Goal: Information Seeking & Learning: Learn about a topic

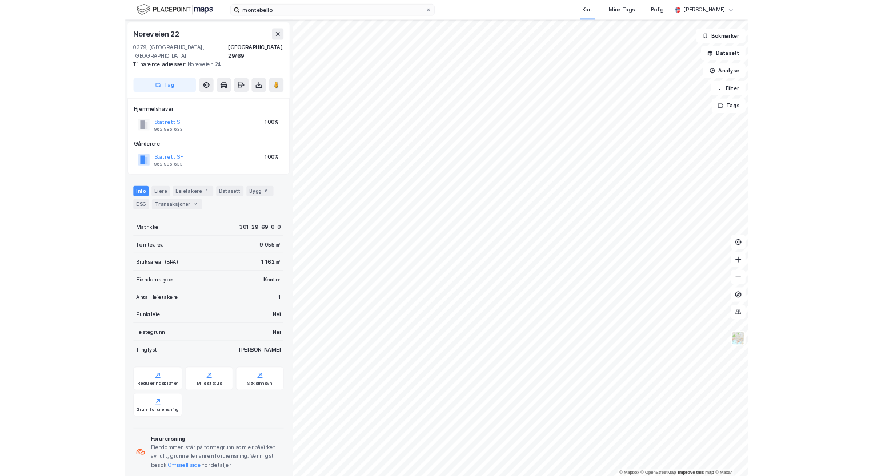
scroll to position [4, 0]
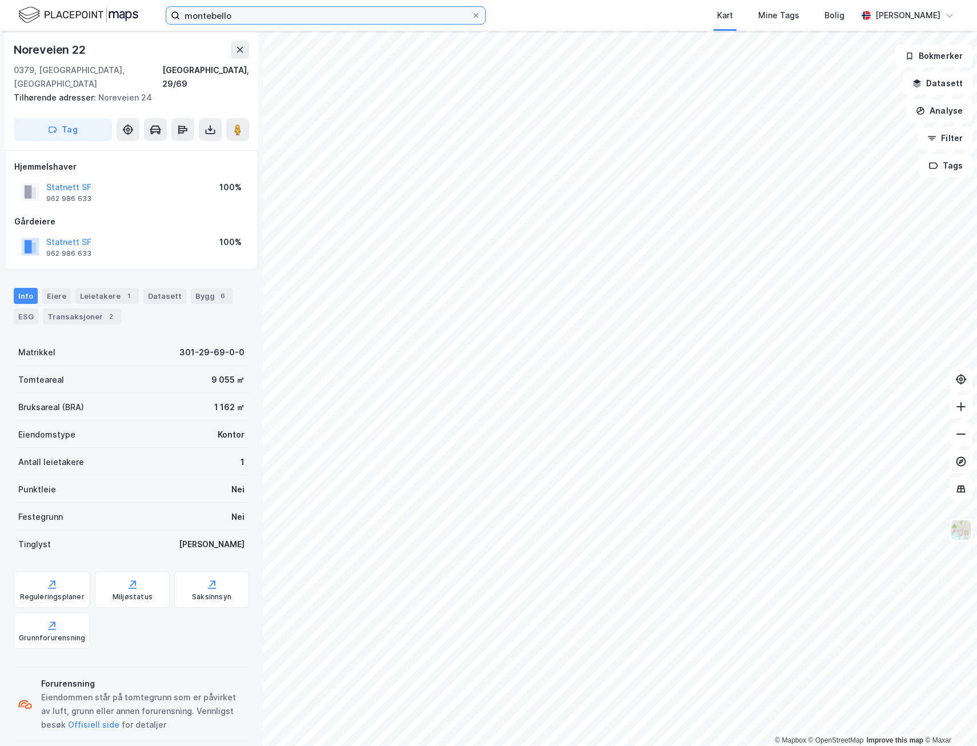
click at [244, 17] on input "montebello" at bounding box center [325, 15] width 291 height 17
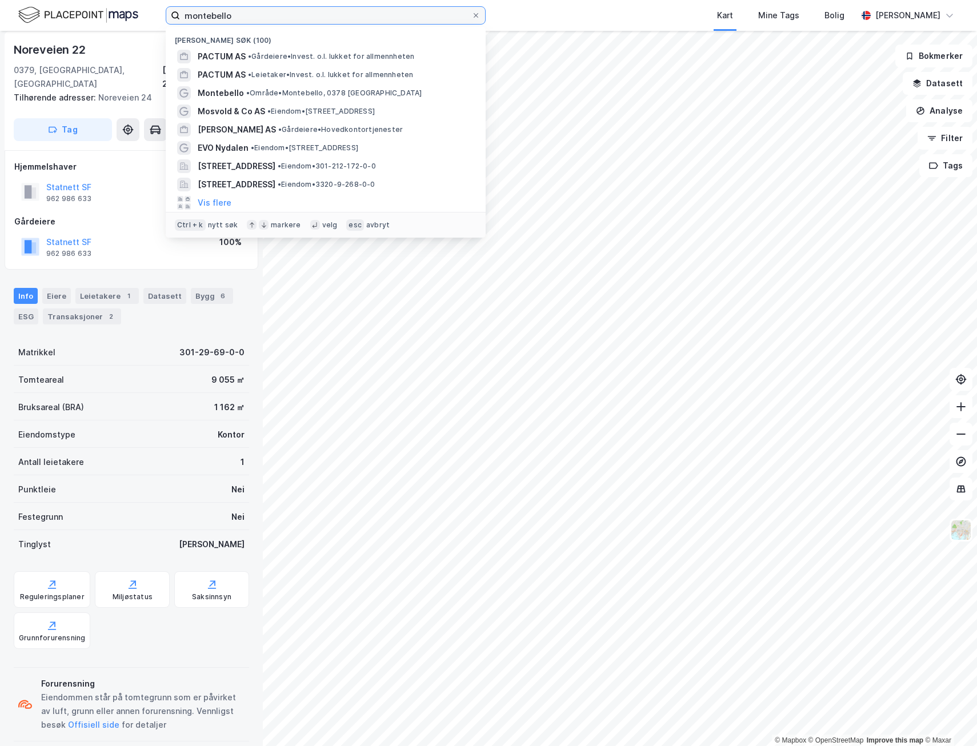
click at [243, 16] on input "montebello" at bounding box center [325, 15] width 291 height 17
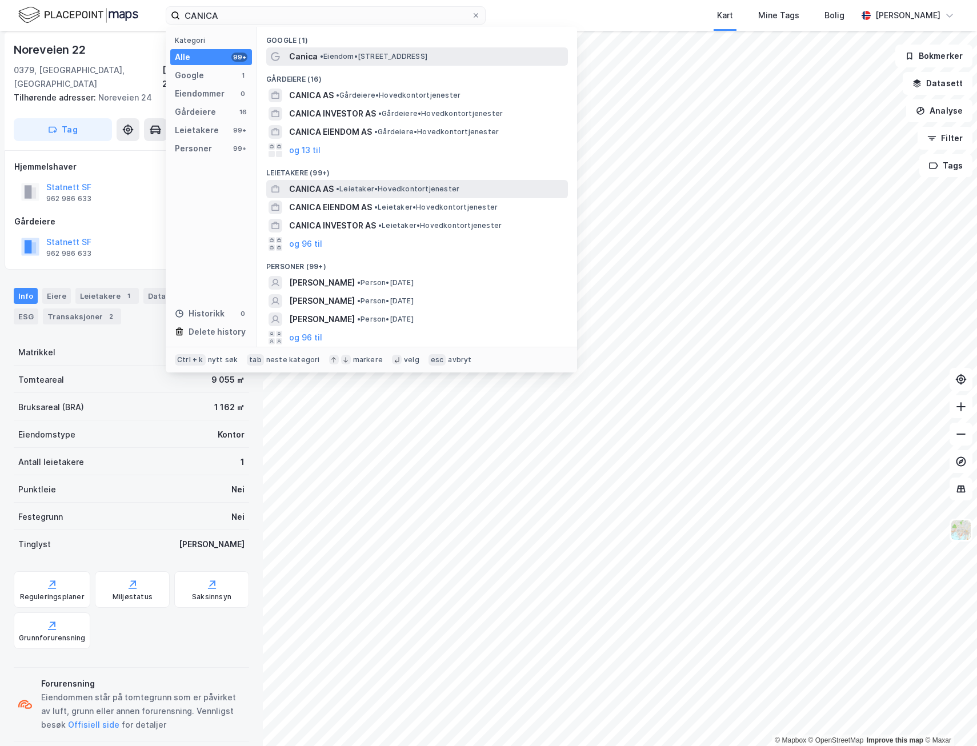
click at [322, 190] on span "CANICA AS" at bounding box center [311, 189] width 45 height 14
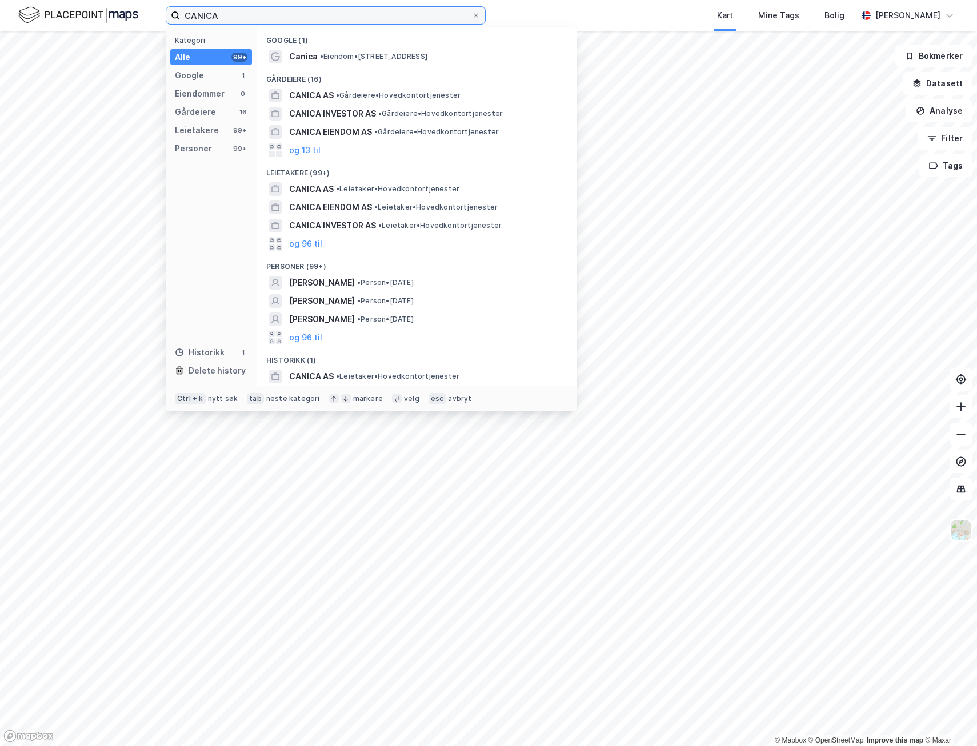
click at [244, 15] on input "CANICA" at bounding box center [325, 15] width 291 height 17
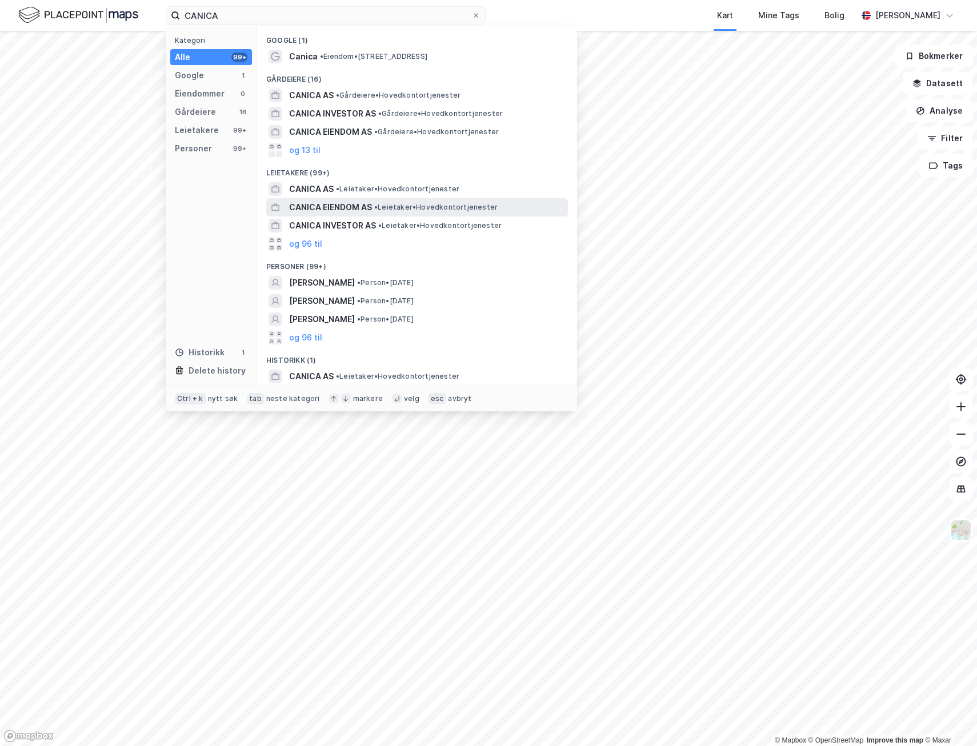
click at [335, 202] on span "CANICA EIENDOM AS" at bounding box center [330, 207] width 83 height 14
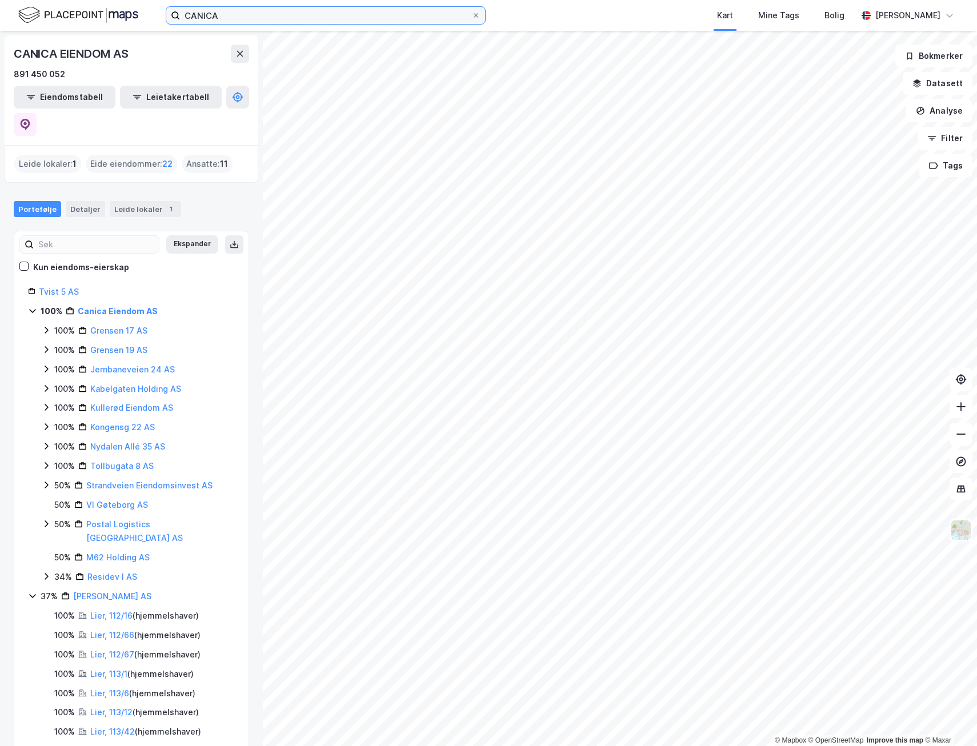
click at [239, 10] on input "CANICA" at bounding box center [325, 15] width 291 height 17
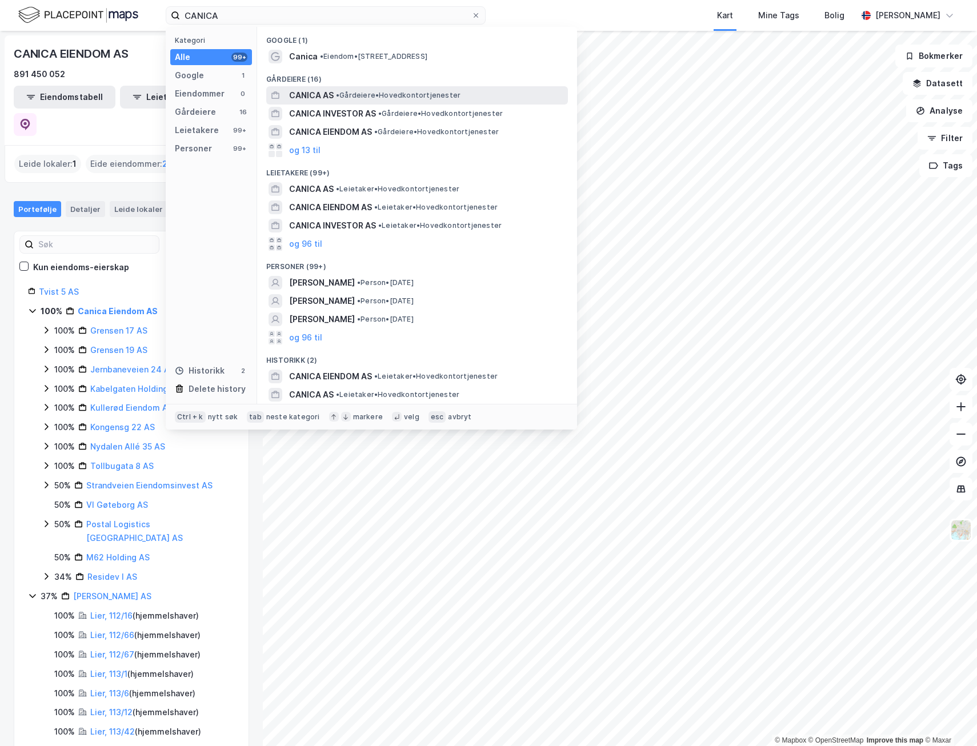
click at [315, 95] on span "CANICA AS" at bounding box center [311, 96] width 45 height 14
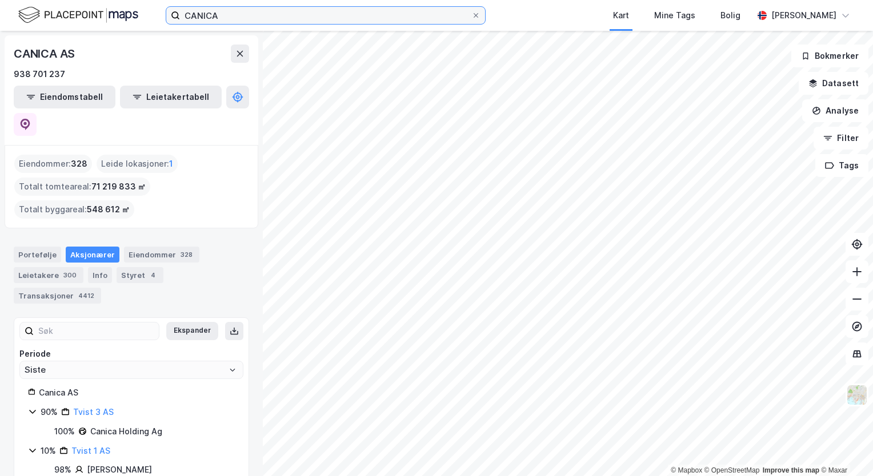
click at [264, 18] on input "CANICA" at bounding box center [325, 15] width 291 height 17
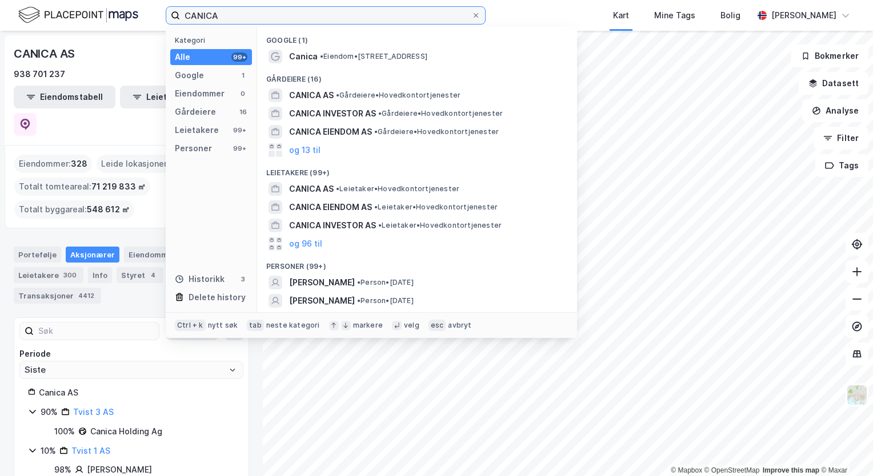
click at [264, 18] on input "CANICA" at bounding box center [325, 15] width 291 height 17
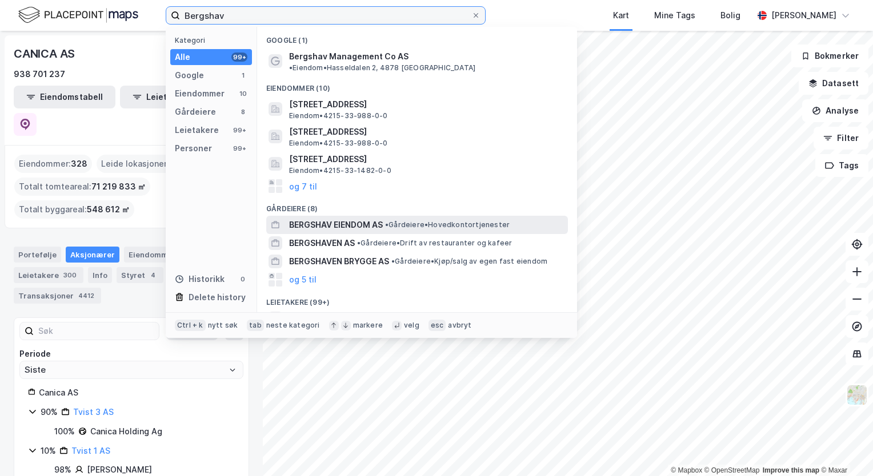
type input "Bergshav"
click at [351, 218] on span "BERGSHAV EIENDOM AS" at bounding box center [336, 225] width 94 height 14
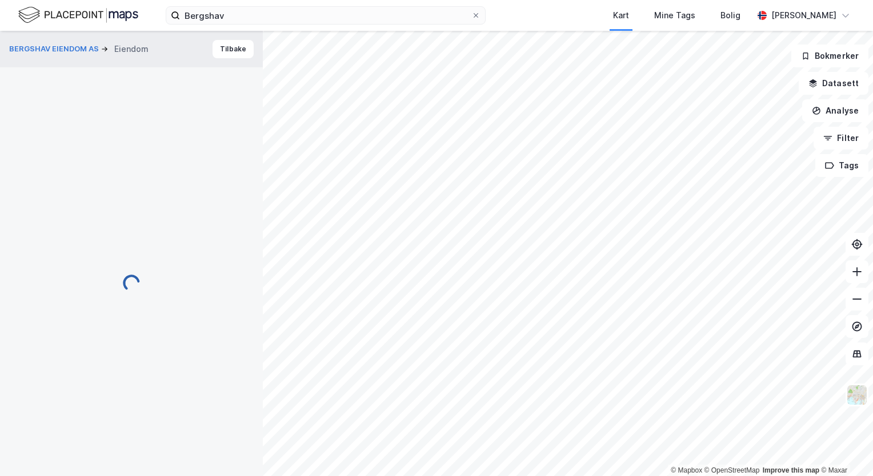
scroll to position [4, 0]
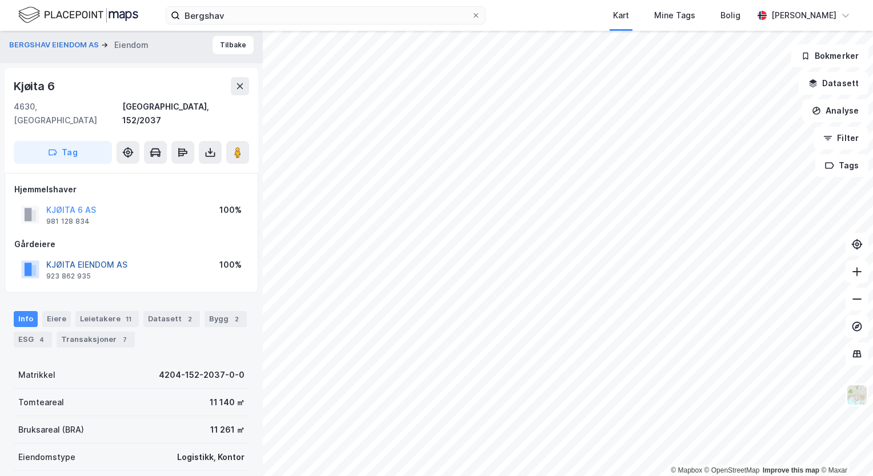
click at [0, 0] on button "KJØITA EIENDOM AS" at bounding box center [0, 0] width 0 height 0
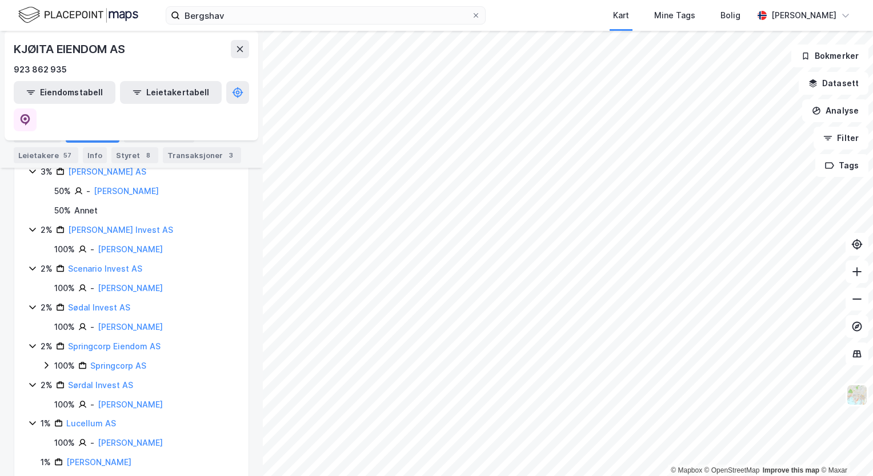
scroll to position [692, 0]
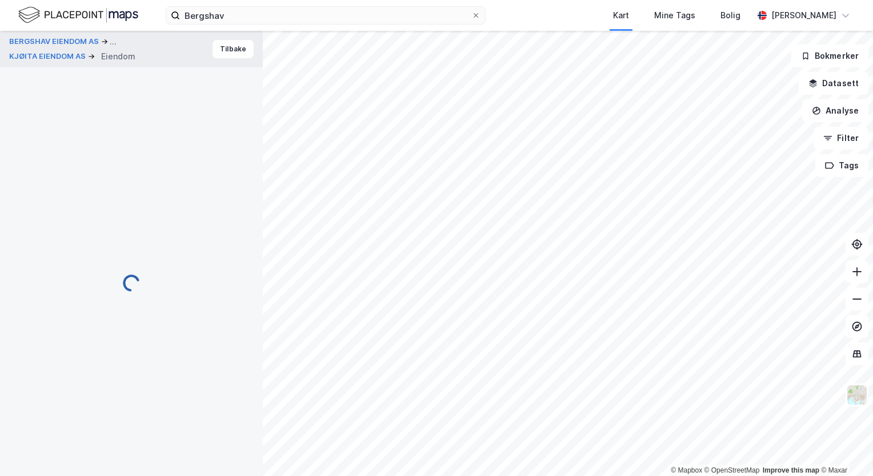
scroll to position [4, 0]
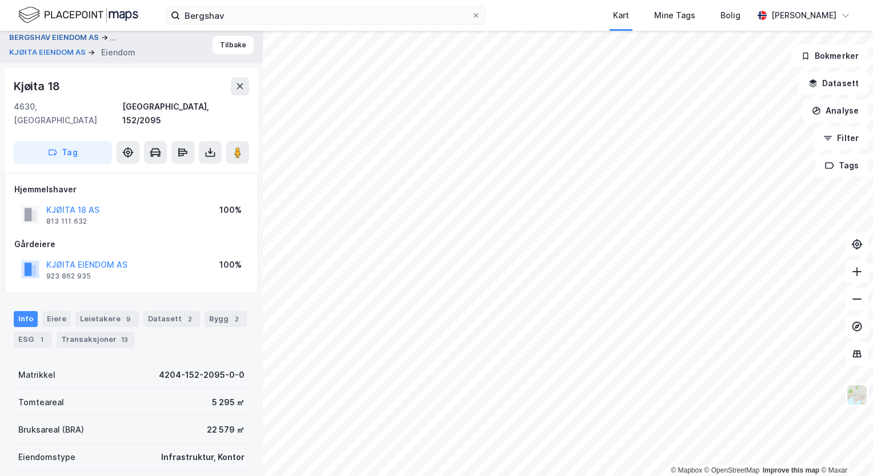
click at [44, 36] on button "BERGSHAV EIENDOM AS" at bounding box center [55, 38] width 92 height 14
